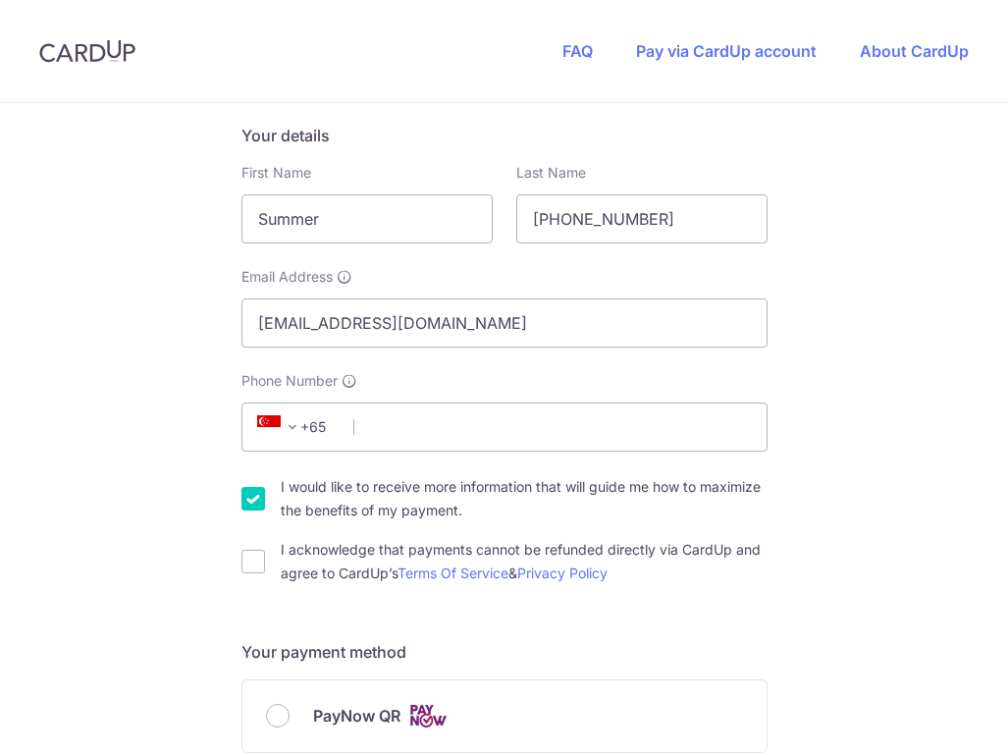
scroll to position [327, 0]
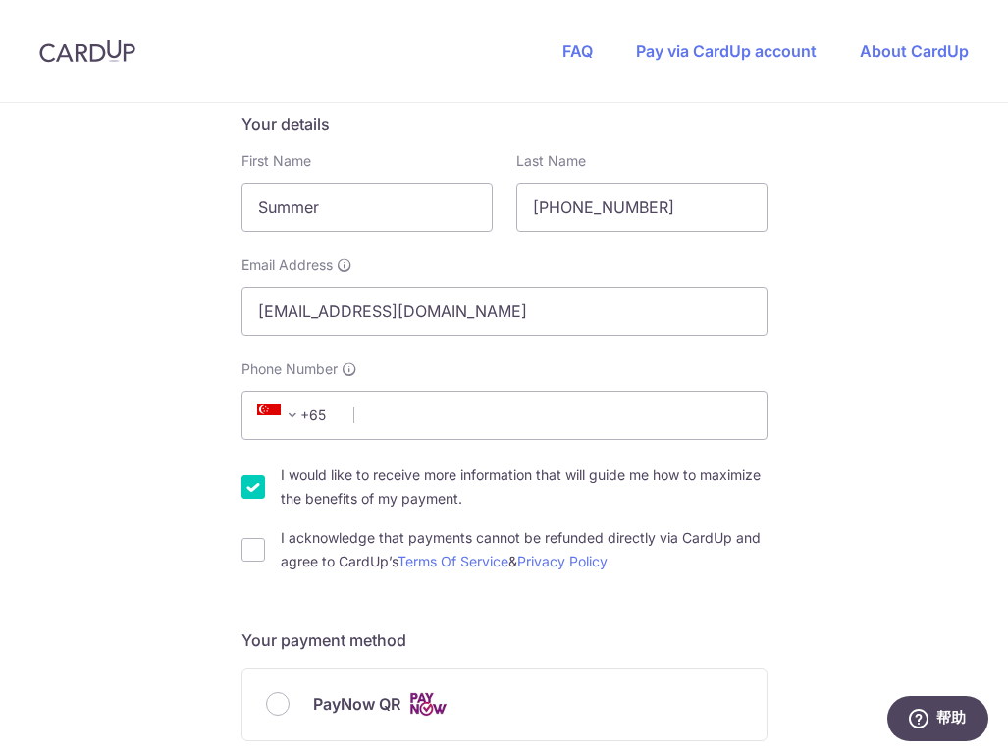
click at [311, 406] on span "+65" at bounding box center [295, 415] width 88 height 24
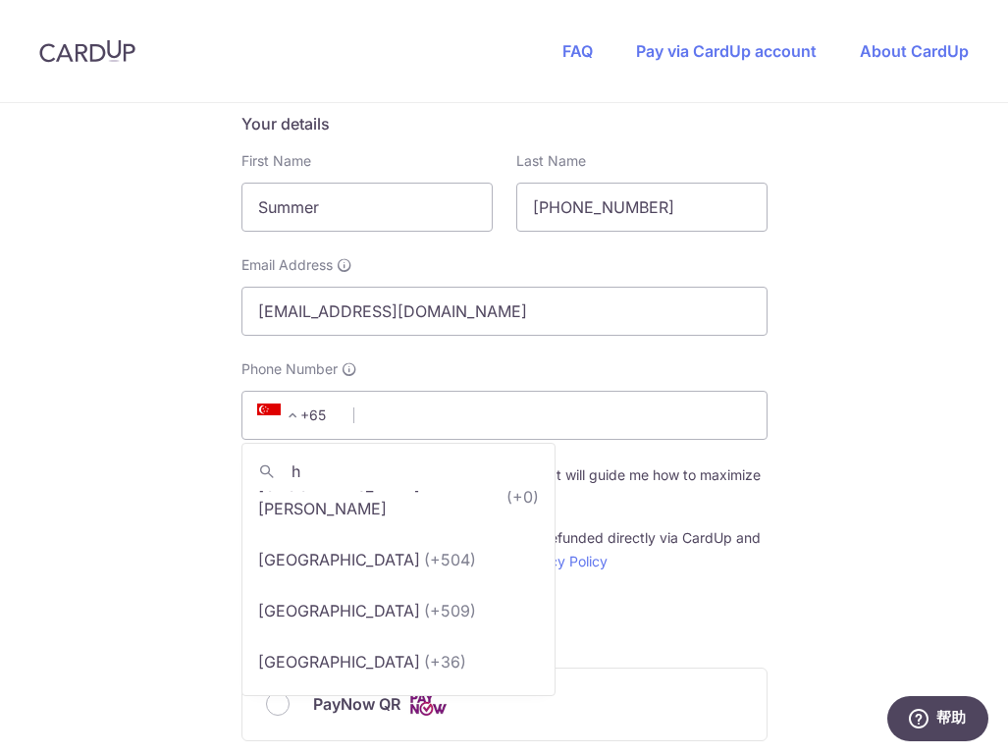
scroll to position [0, 0]
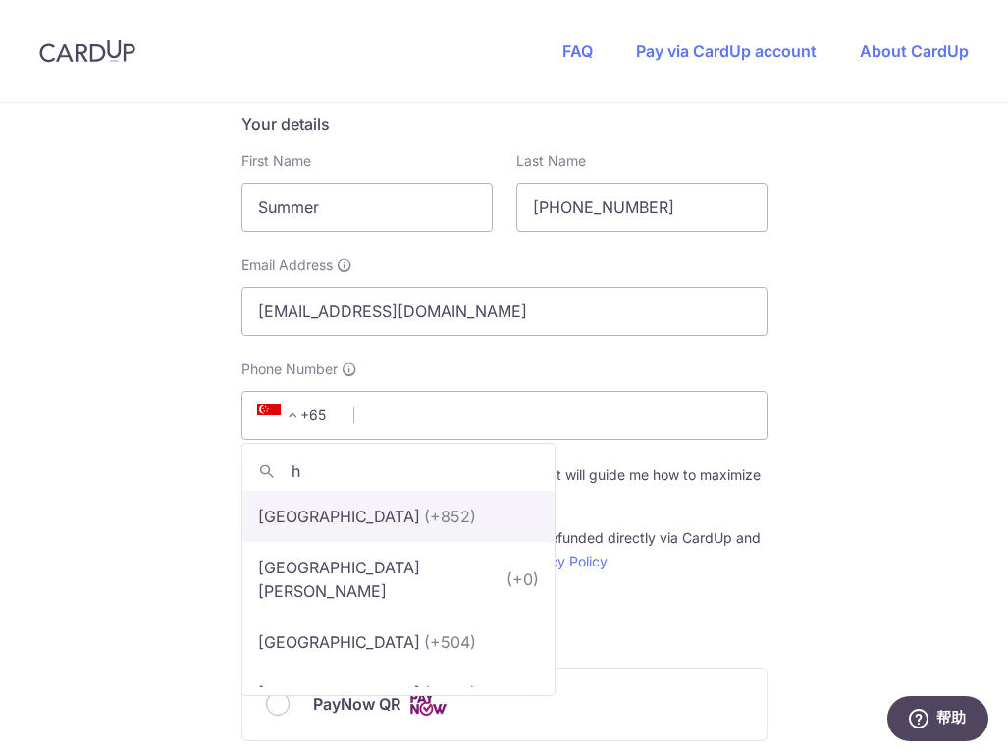
type input "h"
select select "95"
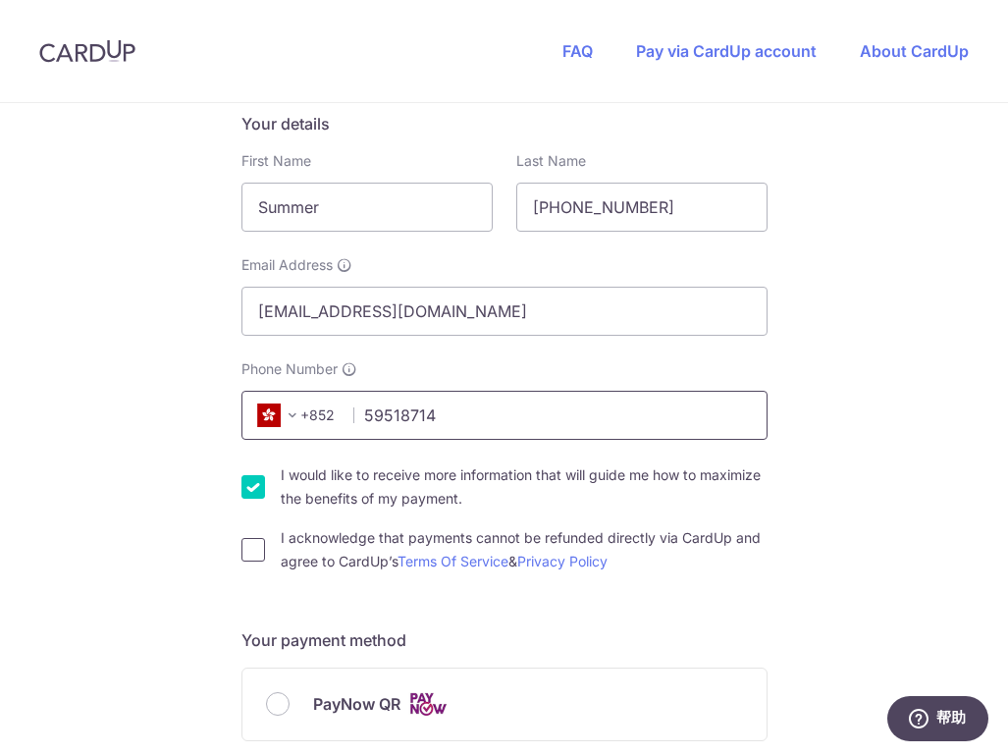
type input "59518714"
click at [245, 554] on input "I acknowledge that payments cannot be refunded directly via CardUp and agree to…" at bounding box center [253, 550] width 24 height 24
checkbox input "true"
click at [254, 487] on input "I would like to receive more information that will guide me how to maximize the…" at bounding box center [253, 487] width 24 height 24
checkbox input "false"
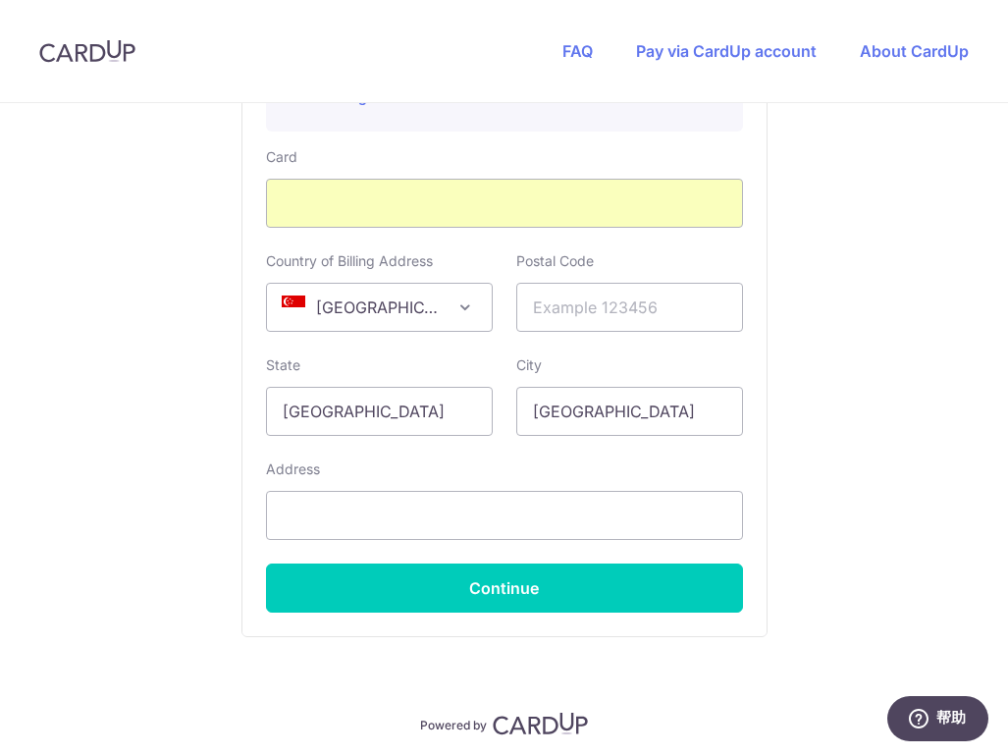
scroll to position [1221, 0]
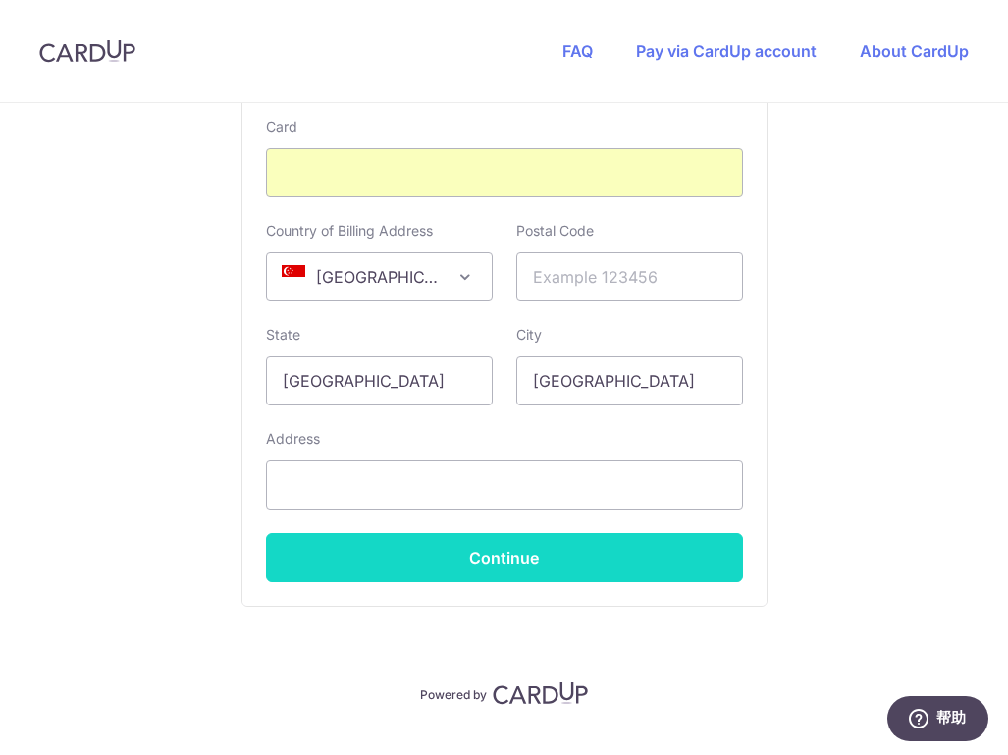
click at [506, 554] on button "Continue" at bounding box center [504, 557] width 477 height 49
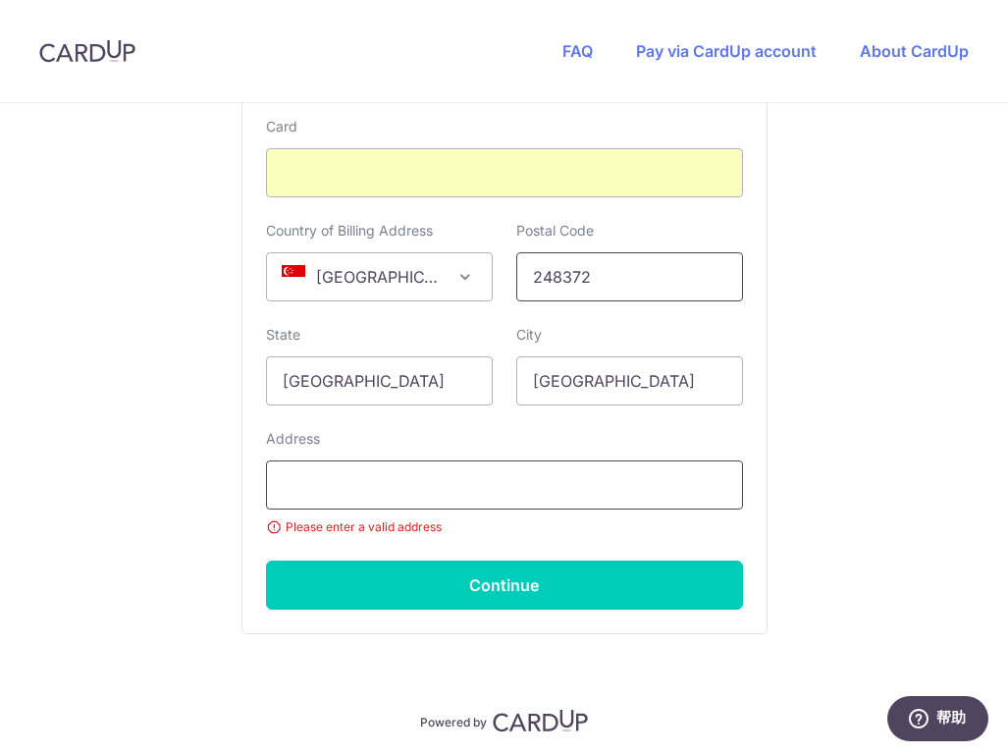
type input "248372"
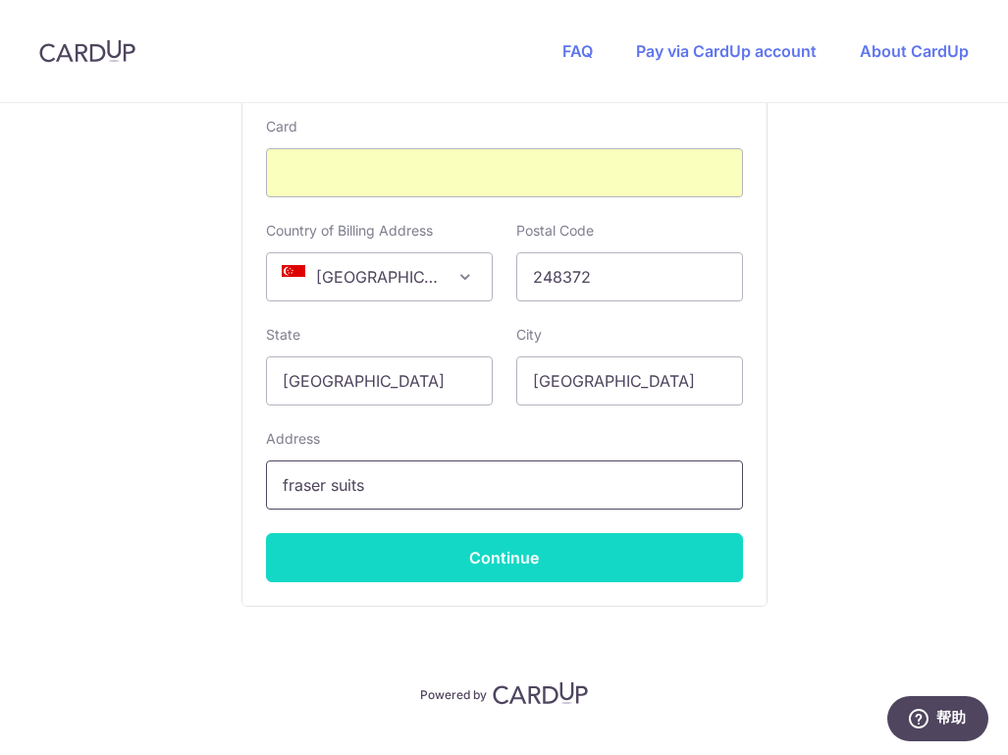
type input "fraser suits"
click at [591, 554] on button "Continue" at bounding box center [504, 557] width 477 height 49
type input "**** 7398"
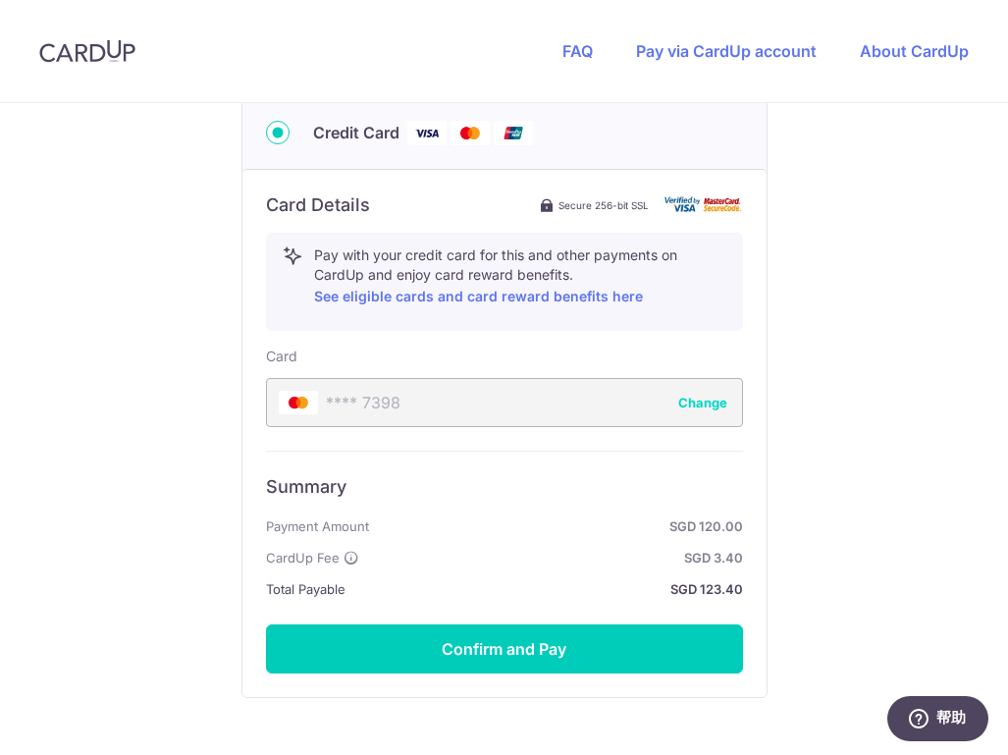
scroll to position [1020, 0]
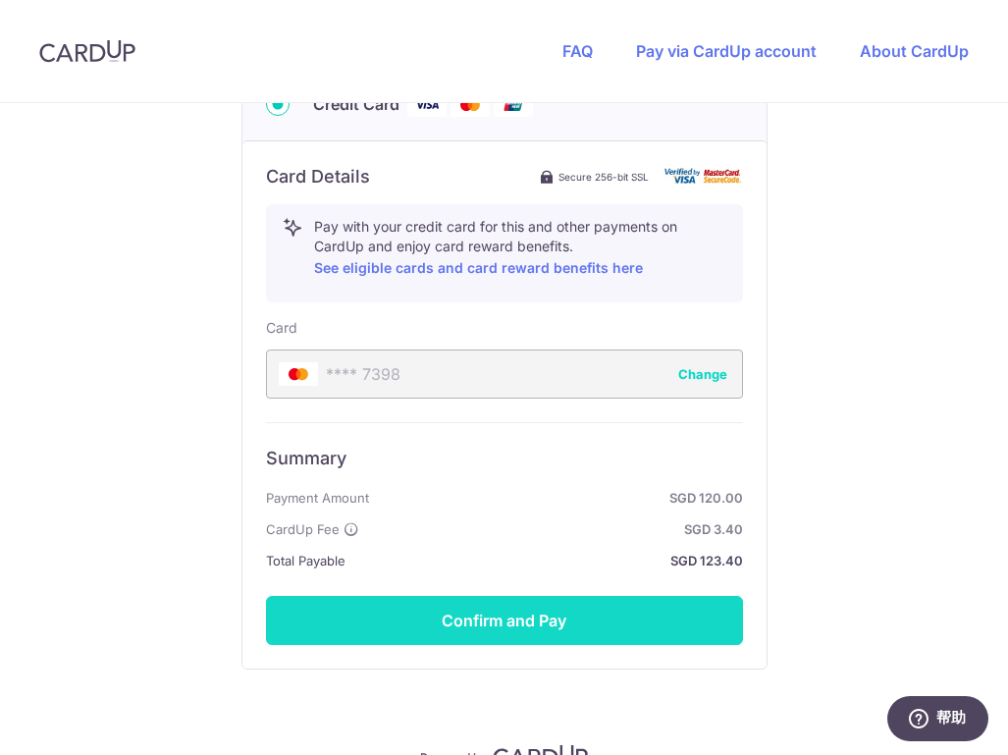
click at [560, 614] on button "Confirm and Pay" at bounding box center [504, 620] width 477 height 49
